Goal: Complete application form

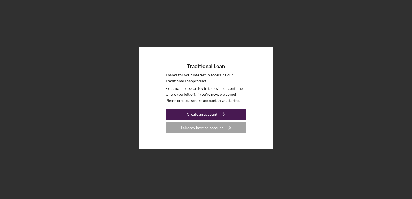
click at [213, 115] on div "Create an account" at bounding box center [202, 114] width 30 height 11
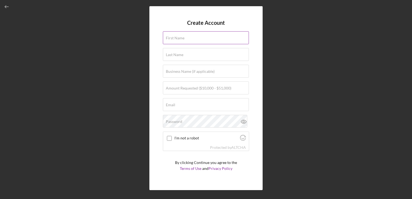
click at [198, 39] on input "First Name" at bounding box center [206, 37] width 86 height 13
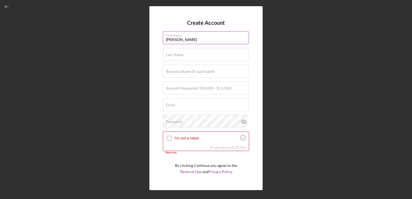
type input "[PERSON_NAME]"
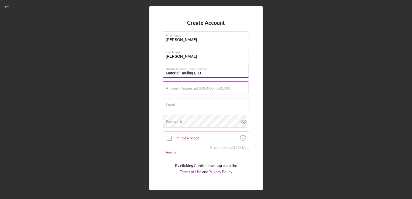
type input "Material Hauling LTD"
click at [167, 86] on label "Amount Requested ($10,000 - $51,000)" at bounding box center [199, 88] width 66 height 4
click at [167, 86] on input "Amount Requested ($10,000 - $51,000)" at bounding box center [206, 88] width 86 height 13
type input "$50,000"
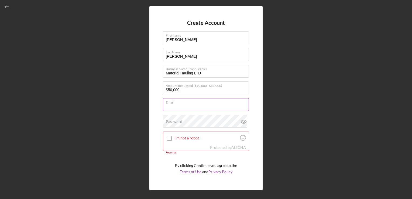
click at [191, 107] on input "Email" at bounding box center [206, 104] width 86 height 13
type input "[EMAIL_ADDRESS][DOMAIN_NAME]"
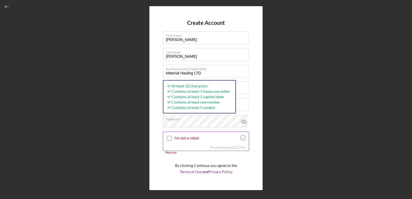
click at [170, 138] on input "I'm not a robot" at bounding box center [169, 138] width 5 height 5
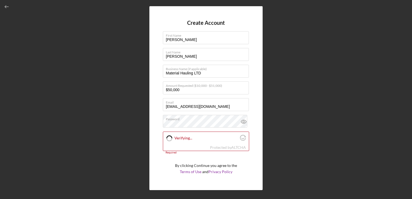
checkbox input "true"
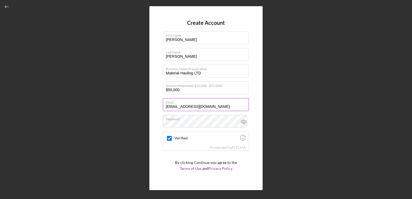
scroll to position [11, 0]
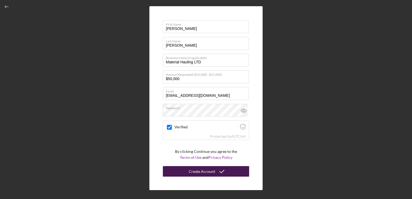
click at [202, 172] on div "Create Account" at bounding box center [202, 171] width 26 height 11
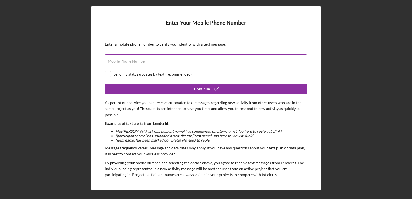
click at [173, 59] on div "Mobile Phone Number" at bounding box center [206, 61] width 202 height 13
type input "[PHONE_NUMBER]"
click at [109, 74] on input "checkbox" at bounding box center [107, 74] width 5 height 5
checkbox input "true"
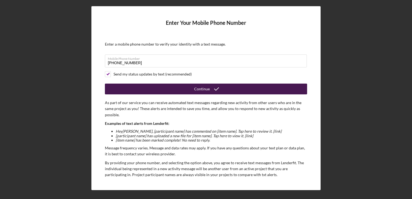
click at [247, 87] on button "Continue" at bounding box center [206, 89] width 202 height 11
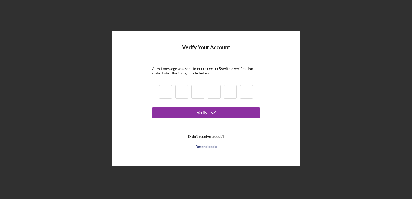
click at [164, 93] on input at bounding box center [165, 91] width 13 height 13
type input "7"
type input "2"
type input "0"
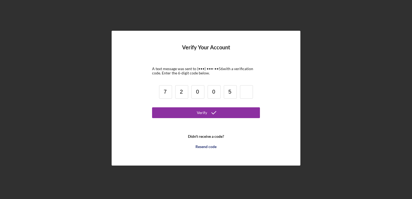
type input "5"
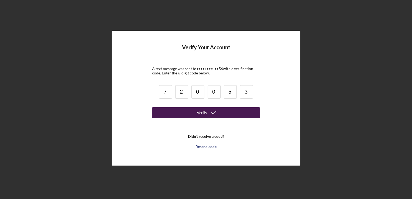
type input "3"
click at [216, 112] on icon "submit" at bounding box center [213, 112] width 13 height 13
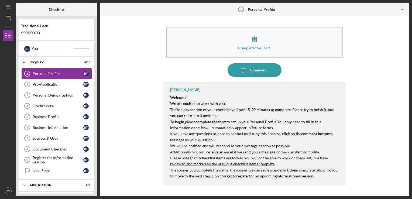
click at [65, 72] on div "Personal Profile" at bounding box center [58, 74] width 51 height 4
click at [13, 191] on icon "RT" at bounding box center [8, 190] width 11 height 13
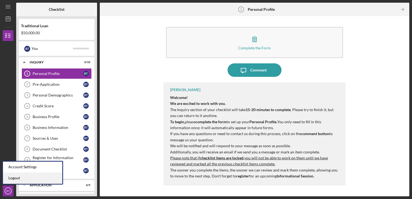
click at [16, 179] on link "Logout" at bounding box center [32, 178] width 59 height 11
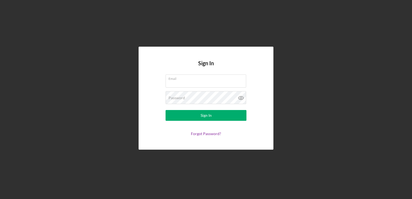
type input "[EMAIL_ADDRESS][DOMAIN_NAME]"
